Goal: Obtain resource: Download file/media

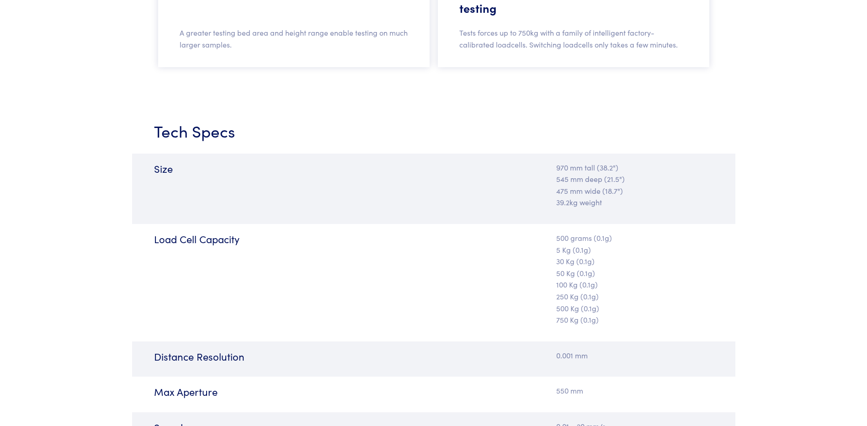
scroll to position [1233, 0]
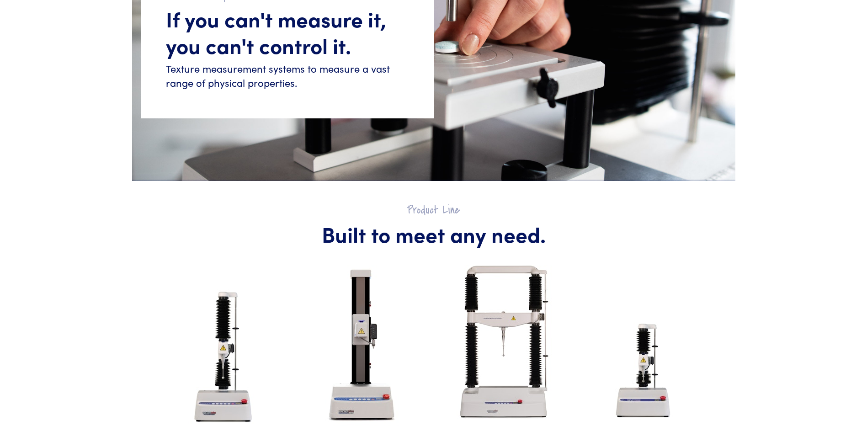
scroll to position [365, 0]
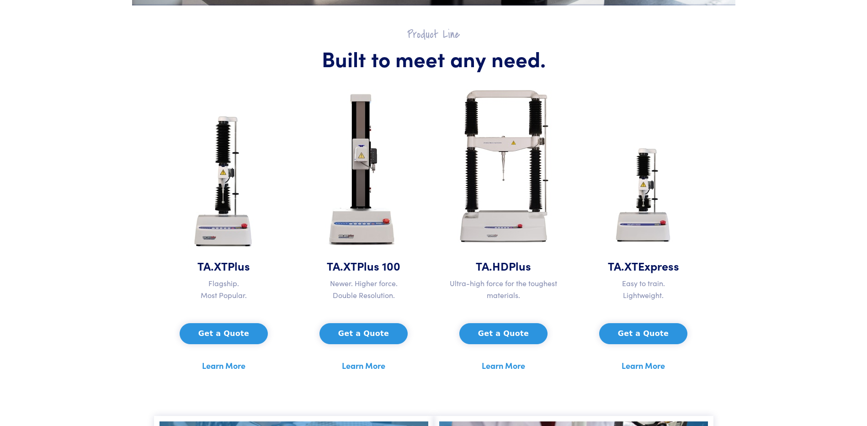
click at [357, 204] on img at bounding box center [363, 170] width 91 height 176
click at [359, 233] on img at bounding box center [363, 170] width 91 height 176
click at [368, 367] on link "Learn More" at bounding box center [363, 366] width 43 height 14
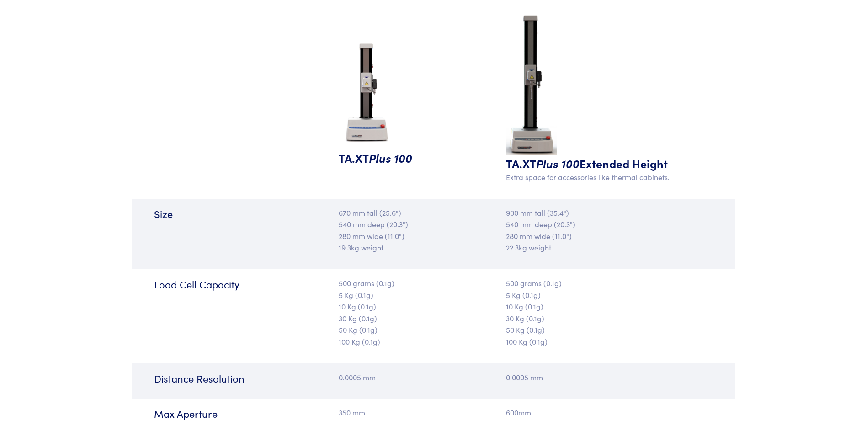
scroll to position [1416, 0]
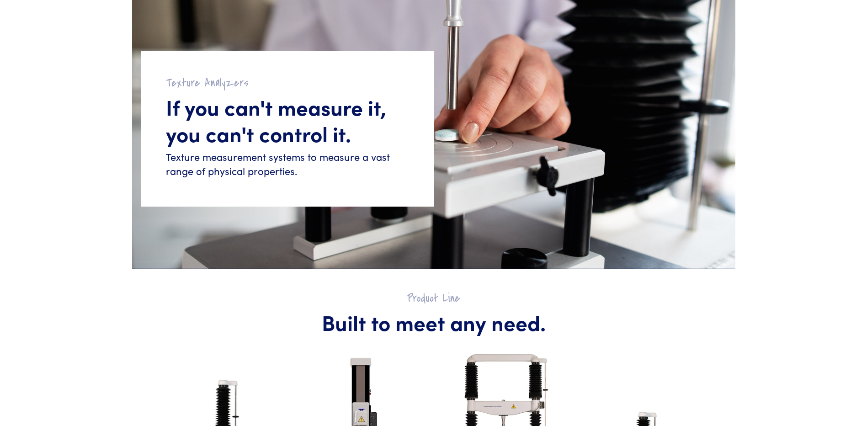
scroll to position [91, 0]
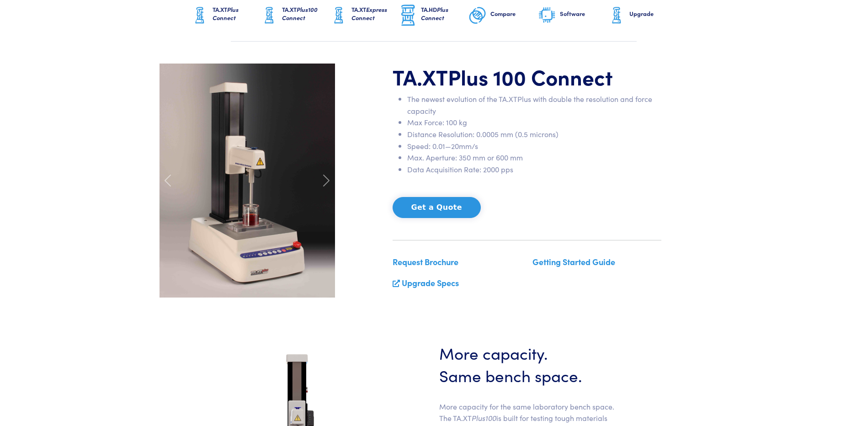
scroll to position [183, 0]
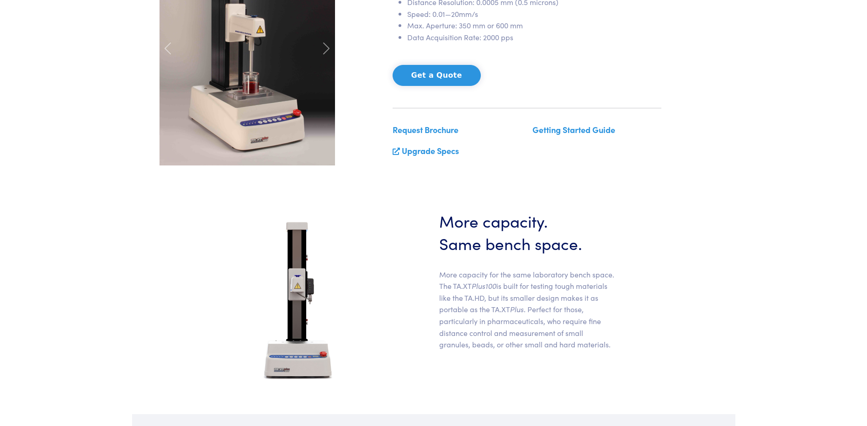
click at [422, 153] on link "Upgrade Specs" at bounding box center [430, 150] width 57 height 11
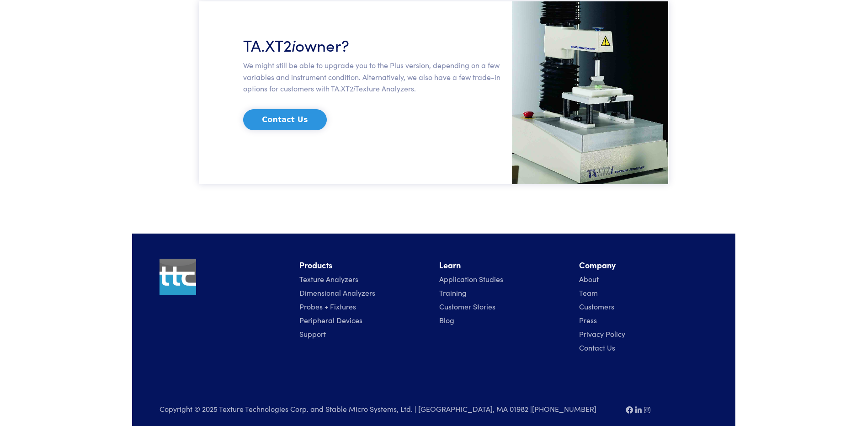
scroll to position [1131, 0]
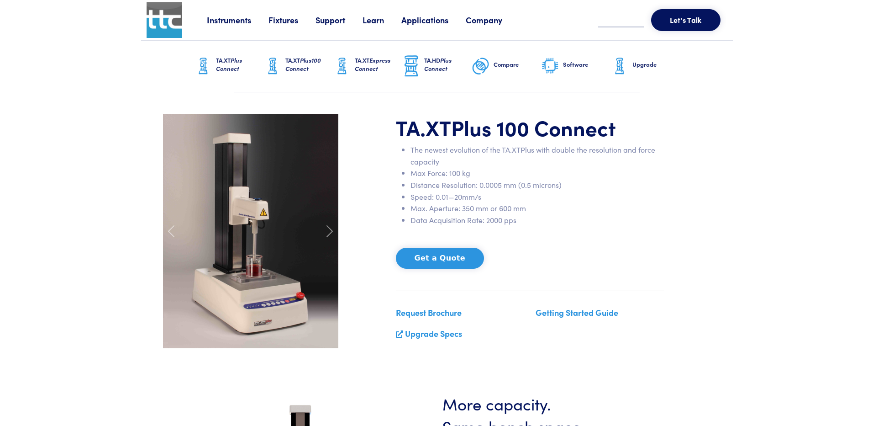
scroll to position [183, 0]
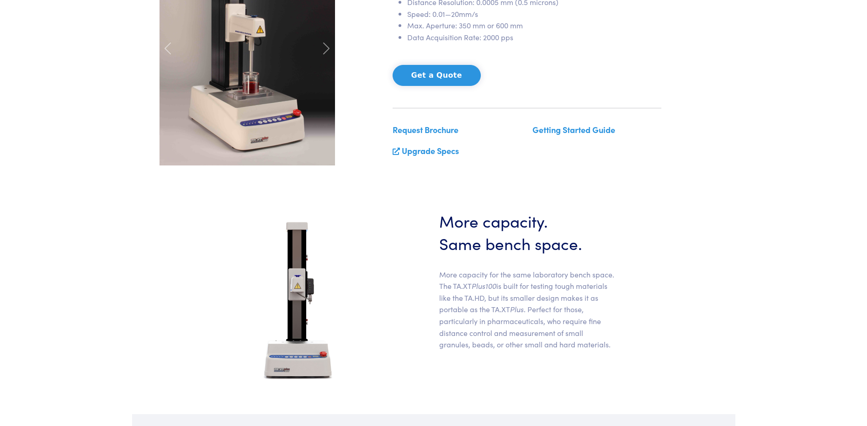
click at [415, 128] on link "Request Brochure" at bounding box center [425, 129] width 66 height 11
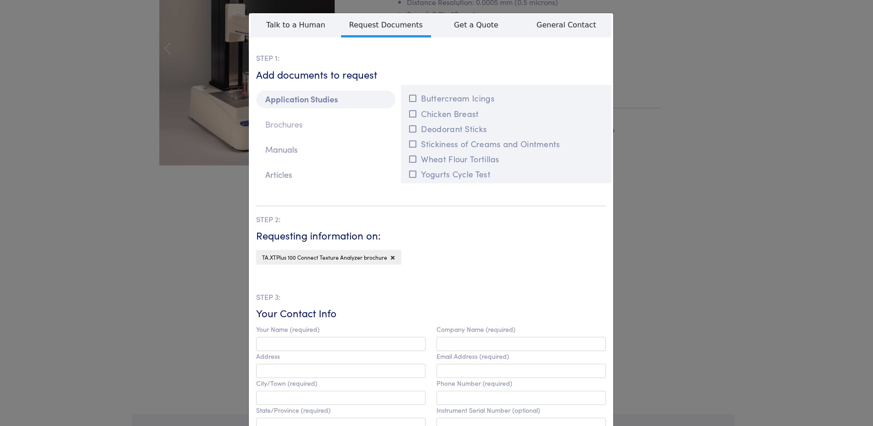
click at [270, 126] on p "Brochures" at bounding box center [325, 125] width 139 height 18
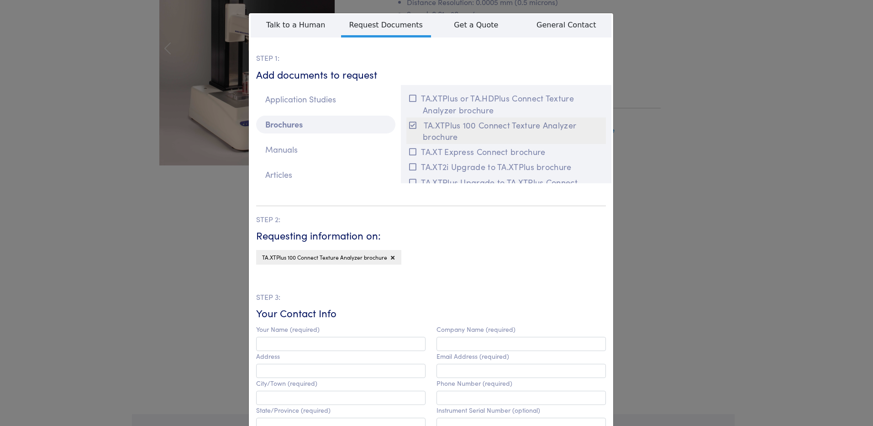
click at [531, 125] on button "TA.XTPlus 100 Connect Texture Analyzer brochure" at bounding box center [507, 130] width 200 height 26
click at [449, 124] on button "TA.XTPlus 100 Connect Texture Analyzer brochure" at bounding box center [507, 130] width 200 height 26
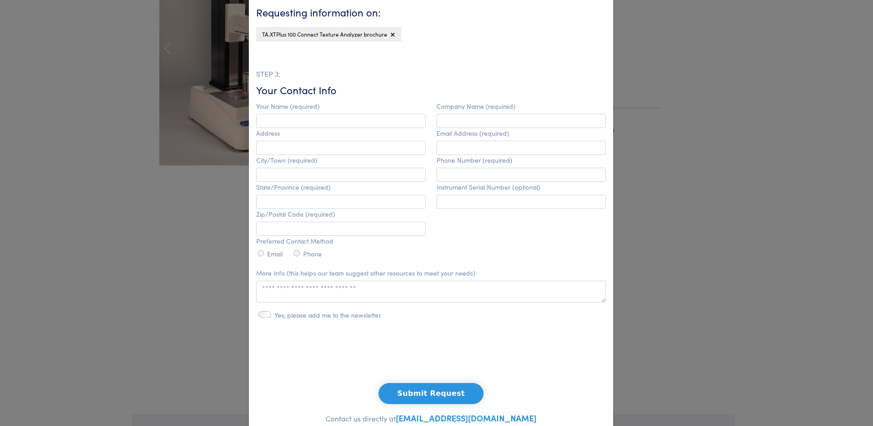
scroll to position [253, 0]
